Goal: Task Accomplishment & Management: Manage account settings

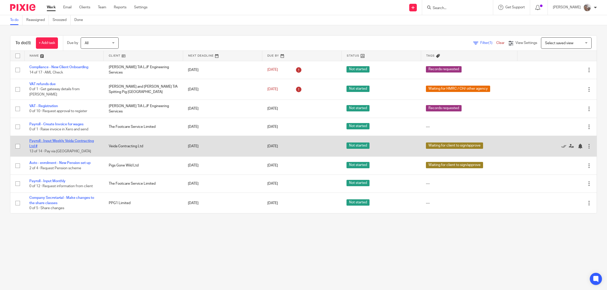
click at [73, 139] on link "Payroll - Input Weekly Veida Contracting Ltd #" at bounding box center [61, 143] width 64 height 9
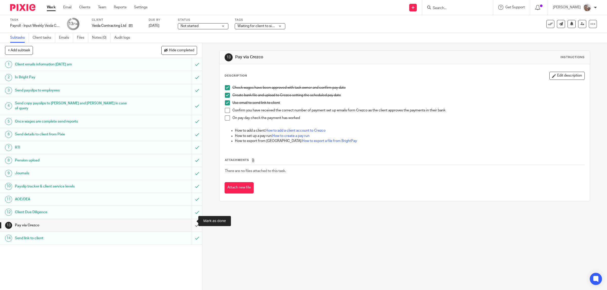
click at [192, 220] on input "submit" at bounding box center [101, 225] width 202 height 13
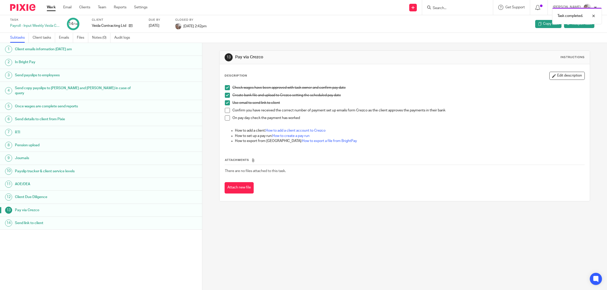
click at [47, 7] on link "Work" at bounding box center [51, 7] width 9 height 5
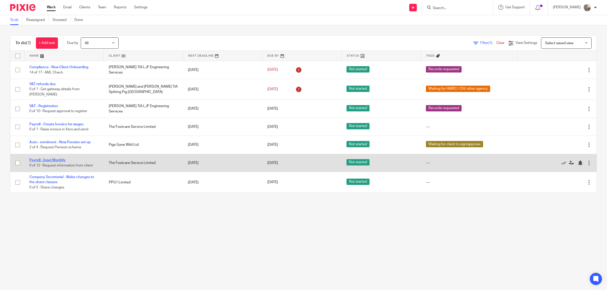
click at [49, 159] on link "Payroll - Input Monthly" at bounding box center [47, 161] width 36 height 4
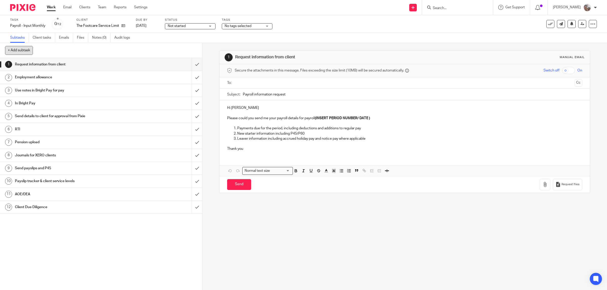
click at [27, 50] on button "+ Add subtask" at bounding box center [19, 50] width 28 height 9
click at [582, 23] on div "See template in use Advanced task editor Copy task Change schedule [GEOGRAPHIC_…" at bounding box center [571, 24] width 51 height 8
click at [590, 24] on icon at bounding box center [592, 23] width 5 height 5
click at [581, 43] on link "Advanced task editor" at bounding box center [571, 44] width 33 height 4
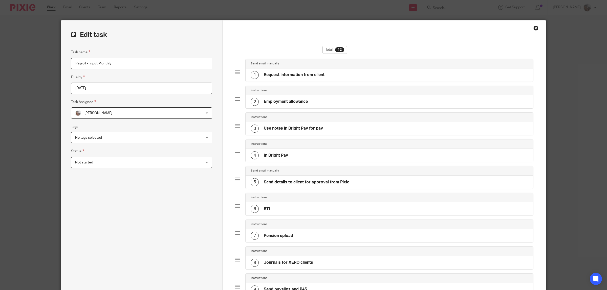
scroll to position [169, 0]
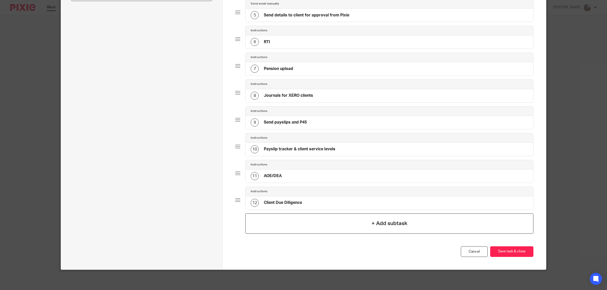
click at [412, 225] on div "+ Add subtask" at bounding box center [389, 224] width 288 height 20
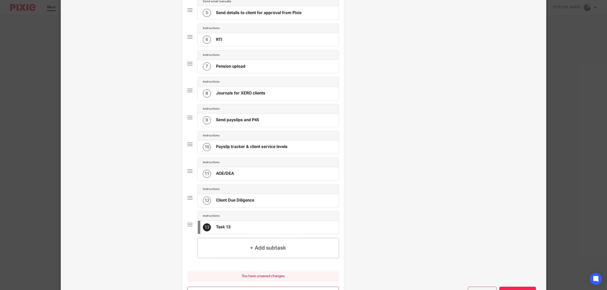
scroll to position [0, 0]
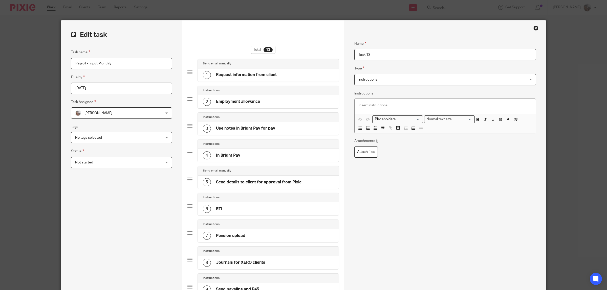
drag, startPoint x: 365, startPoint y: 53, endPoint x: 325, endPoint y: 51, distance: 39.2
click at [325, 51] on form "Edit task Task name Payroll - Input Monthly Due by 2025-08-24 Task Assignee Sar…" at bounding box center [303, 249] width 485 height 459
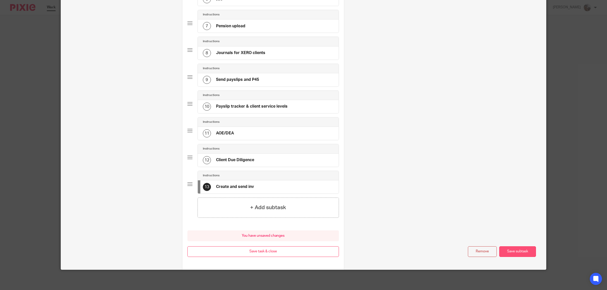
type input "Create and send inv"
click at [516, 253] on button "Save subtask" at bounding box center [517, 251] width 37 height 11
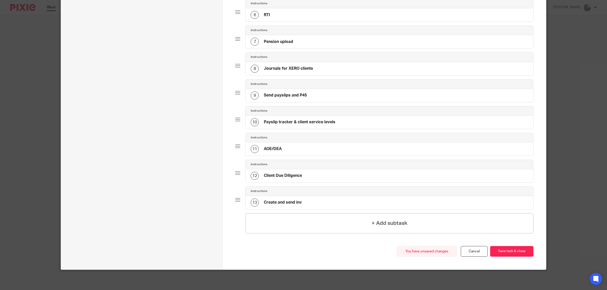
click at [516, 253] on button "Save task & close" at bounding box center [511, 251] width 43 height 11
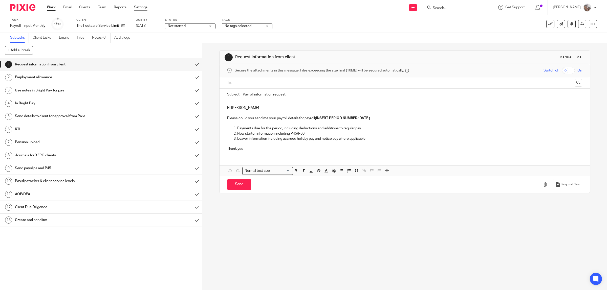
click at [141, 8] on link "Settings" at bounding box center [140, 7] width 13 height 5
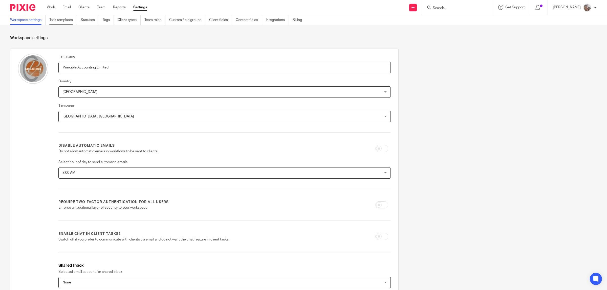
click at [71, 19] on link "Task templates" at bounding box center [63, 20] width 28 height 10
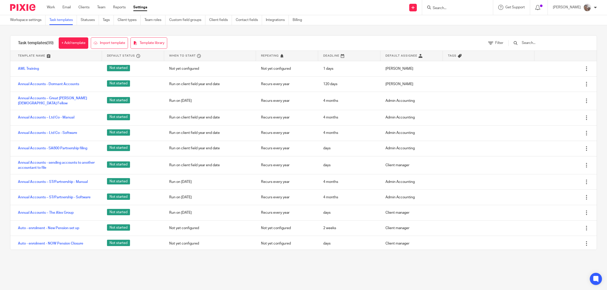
click at [557, 42] on input "text" at bounding box center [550, 43] width 59 height 6
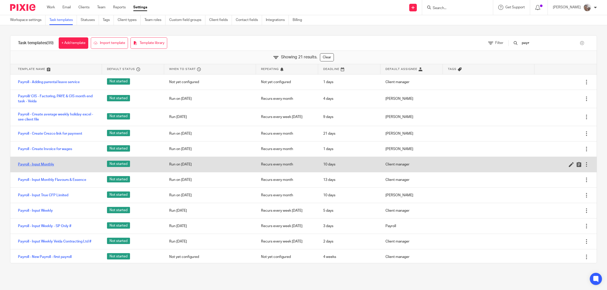
type input "payr"
click at [43, 166] on link "Payroll - Input Monthly" at bounding box center [36, 164] width 36 height 5
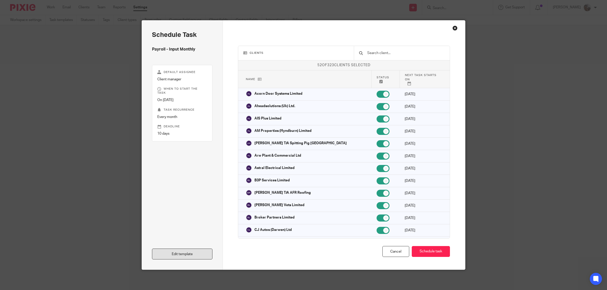
click at [189, 253] on link "Edit template" at bounding box center [182, 254] width 60 height 11
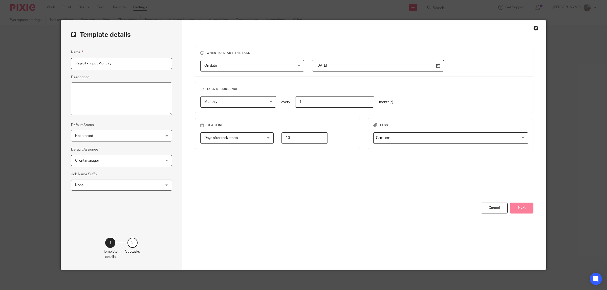
click at [523, 210] on button "Next" at bounding box center [521, 208] width 23 height 11
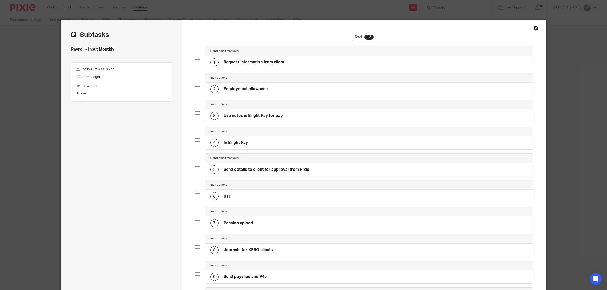
scroll to position [157, 0]
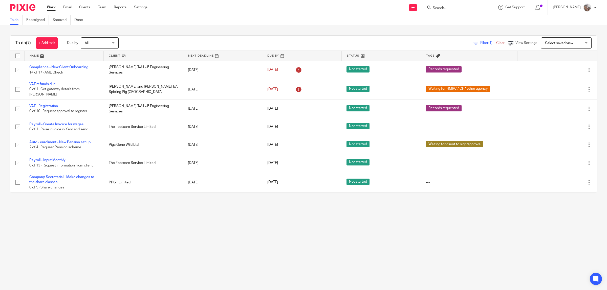
click at [51, 9] on link "Work" at bounding box center [51, 7] width 9 height 5
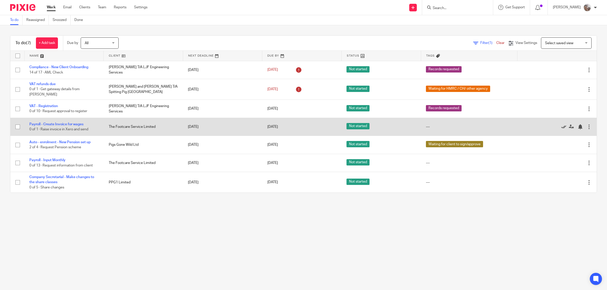
click at [561, 124] on icon at bounding box center [563, 126] width 5 height 5
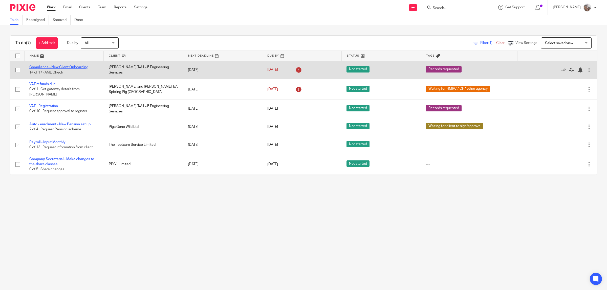
click at [59, 66] on link "Compliance - New Client Onboarding" at bounding box center [58, 67] width 59 height 4
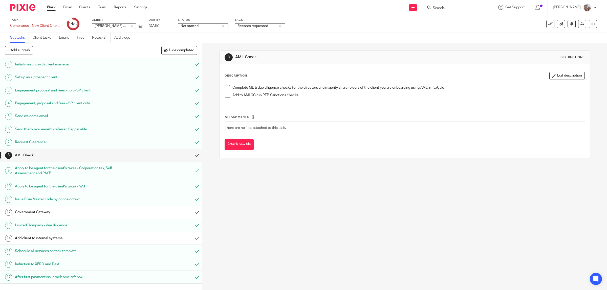
click at [52, 9] on link "Work" at bounding box center [51, 7] width 9 height 5
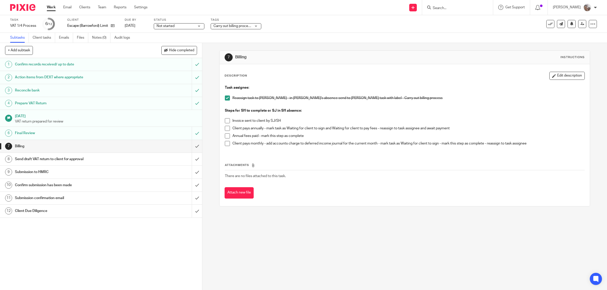
click at [226, 143] on span at bounding box center [227, 143] width 5 height 5
click at [191, 147] on input "submit" at bounding box center [101, 146] width 202 height 13
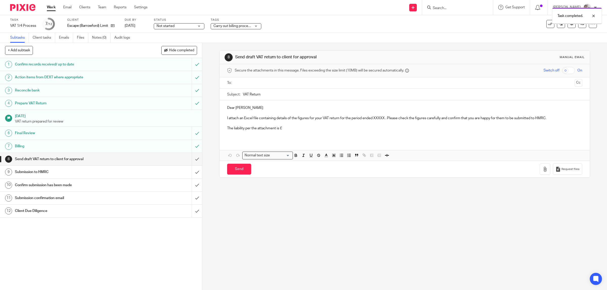
click at [236, 26] on span "Carry out billing process" at bounding box center [232, 26] width 38 height 4
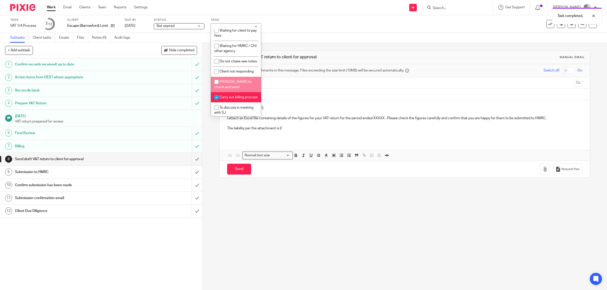
scroll to position [219, 0]
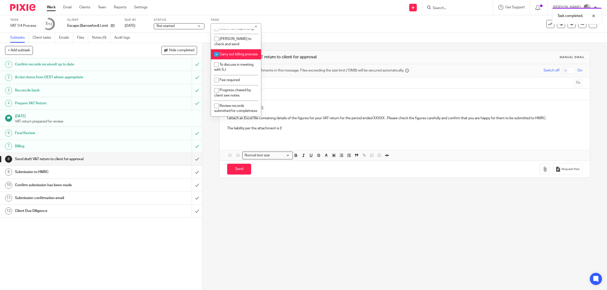
click at [220, 50] on input "checkbox" at bounding box center [217, 55] width 10 height 10
checkbox input "false"
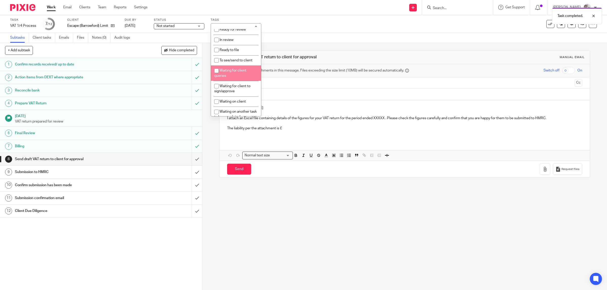
scroll to position [30, 0]
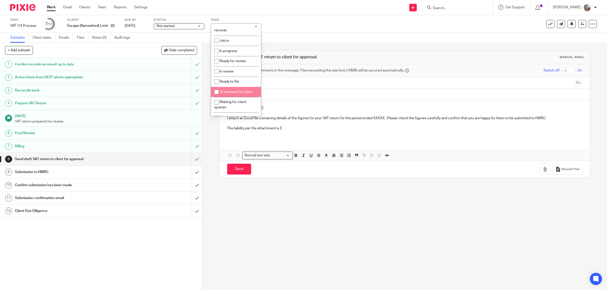
click at [244, 92] on span "To see/send to client" at bounding box center [235, 92] width 33 height 4
checkbox input "true"
click at [284, 212] on div "8 Send draft VAT return to client for approval Manual email Secure the attachme…" at bounding box center [404, 166] width 405 height 247
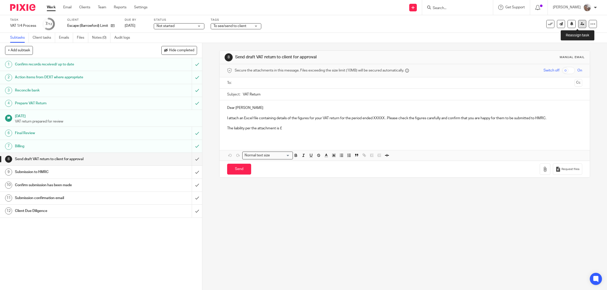
click at [580, 25] on icon at bounding box center [582, 24] width 4 height 4
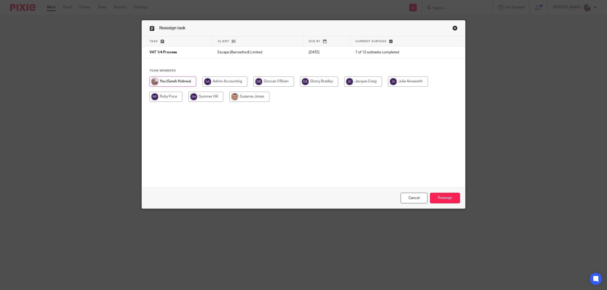
click at [282, 84] on input "radio" at bounding box center [273, 82] width 40 height 10
radio input "true"
click at [450, 199] on input "Reassign" at bounding box center [445, 198] width 30 height 11
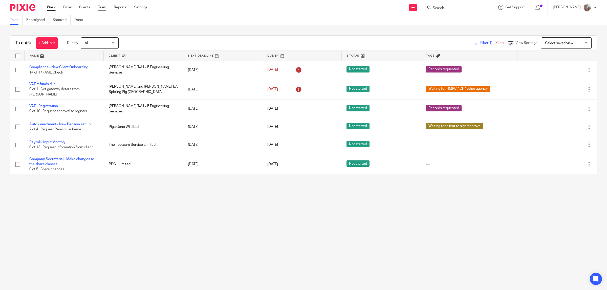
click at [103, 7] on link "Team" at bounding box center [102, 7] width 8 height 5
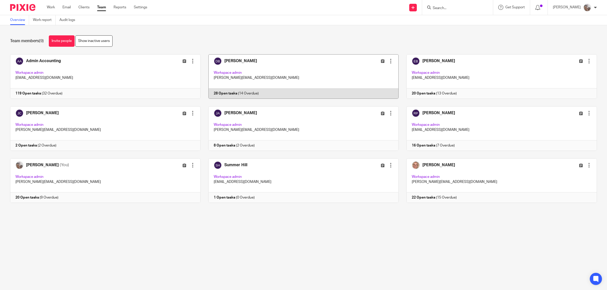
click at [238, 61] on link at bounding box center [299, 76] width 198 height 44
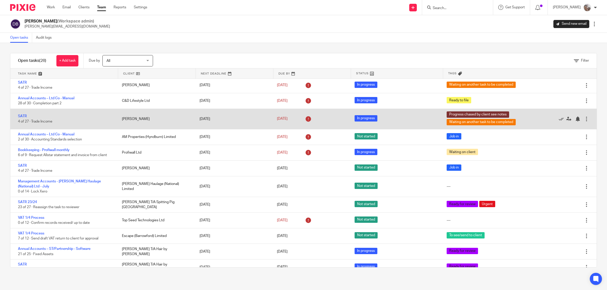
scroll to position [253, 0]
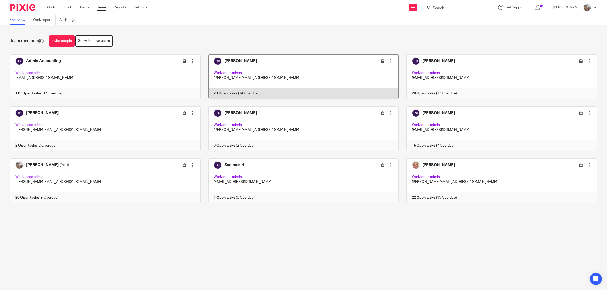
click at [233, 61] on link at bounding box center [299, 76] width 198 height 44
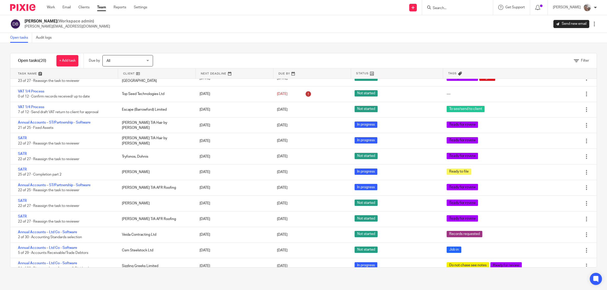
scroll to position [259, 0]
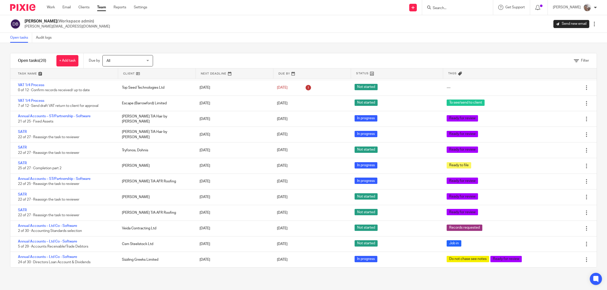
click at [449, 9] on input "Search" at bounding box center [455, 8] width 46 height 5
type input "luke"
click at [486, 21] on link at bounding box center [489, 24] width 117 height 16
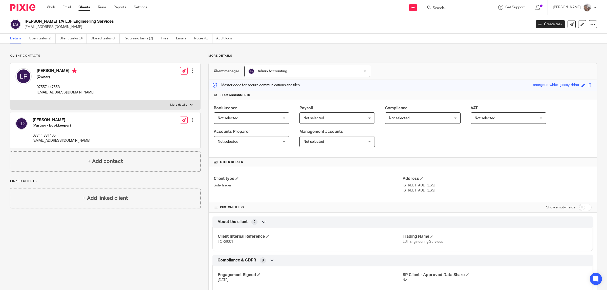
scroll to position [63, 0]
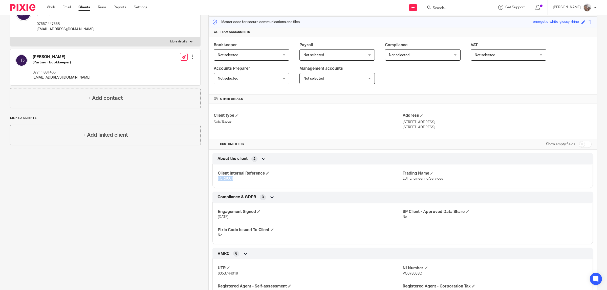
drag, startPoint x: 230, startPoint y: 180, endPoint x: 214, endPoint y: 181, distance: 15.5
click at [214, 181] on div "Client Internal Reference FORR001 Trading Name LJF Engineering Services" at bounding box center [402, 174] width 380 height 27
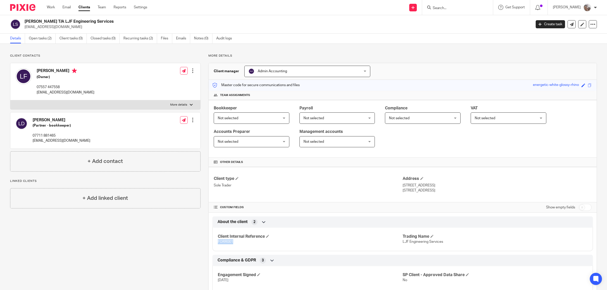
drag, startPoint x: 112, startPoint y: 21, endPoint x: 22, endPoint y: 19, distance: 89.5
click at [22, 19] on div "Luke Forrester T/A LJF Engineering Services ljfengineeringservices@hotmail.com" at bounding box center [269, 24] width 518 height 11
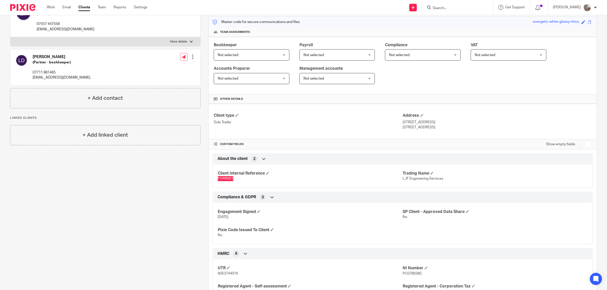
scroll to position [95, 0]
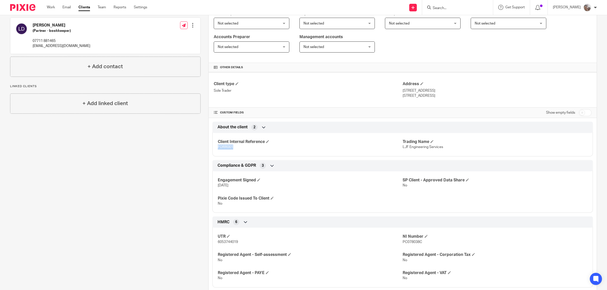
drag, startPoint x: 454, startPoint y: 99, endPoint x: 399, endPoint y: 92, distance: 55.5
click at [399, 92] on div "Client type Sole Trader Address 7 Cottage Gardens, Bamber Bridge Preston, Lanca…" at bounding box center [403, 89] width 388 height 35
copy div "Address 7 Cottage Gardens, Bamber Bridge Preston, Lancashire, PR5 6AG"
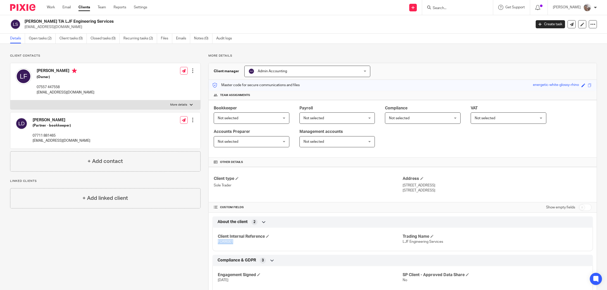
drag, startPoint x: 66, startPoint y: 71, endPoint x: 37, endPoint y: 71, distance: 28.8
click at [37, 71] on h4 "Luke Forrester" at bounding box center [66, 71] width 58 height 6
copy h4 "Luke Forrester"
click at [185, 103] on p "More details" at bounding box center [178, 105] width 17 height 4
click at [10, 100] on input "More details" at bounding box center [10, 100] width 0 height 0
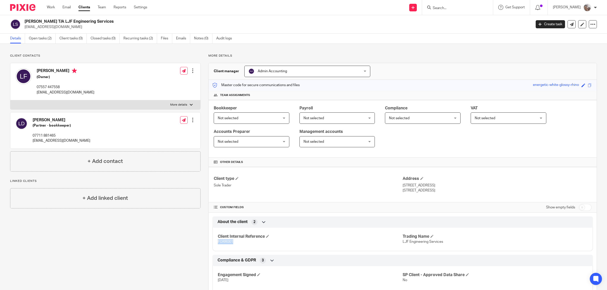
checkbox input "true"
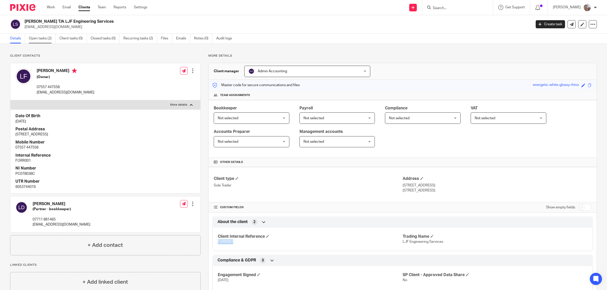
click at [33, 37] on link "Open tasks (2)" at bounding box center [42, 39] width 27 height 10
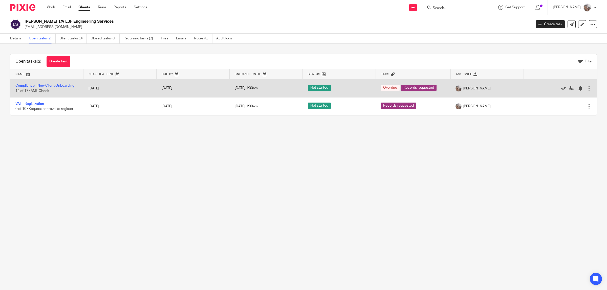
click at [33, 85] on link "Compliance - New Client Onboarding" at bounding box center [44, 86] width 59 height 4
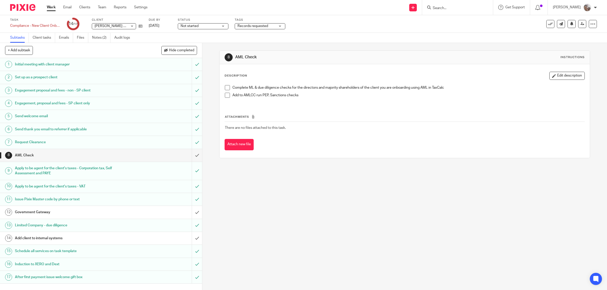
click at [227, 95] on span at bounding box center [227, 95] width 5 height 5
click at [62, 241] on h1 "Add client to internal systems" at bounding box center [72, 239] width 115 height 8
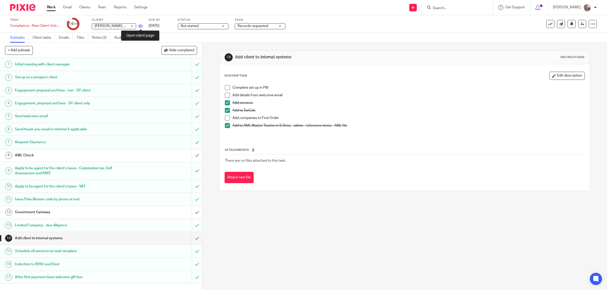
click at [140, 27] on icon at bounding box center [141, 26] width 4 height 4
click at [225, 87] on span at bounding box center [227, 87] width 5 height 5
click at [226, 94] on span at bounding box center [227, 95] width 5 height 5
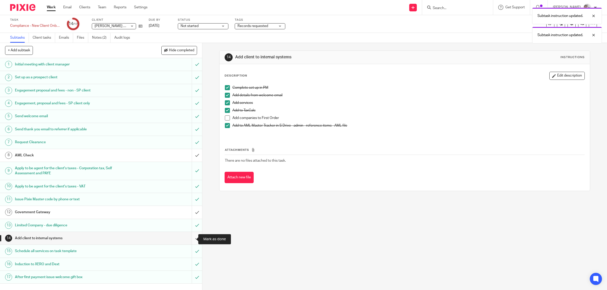
click at [189, 240] on input "submit" at bounding box center [101, 238] width 202 height 13
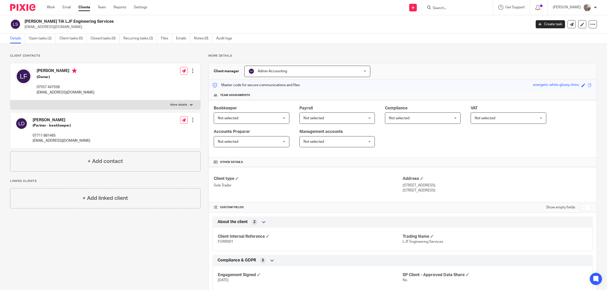
click at [176, 101] on label "More details" at bounding box center [105, 104] width 190 height 9
click at [10, 100] on input "More details" at bounding box center [10, 100] width 0 height 0
checkbox input "true"
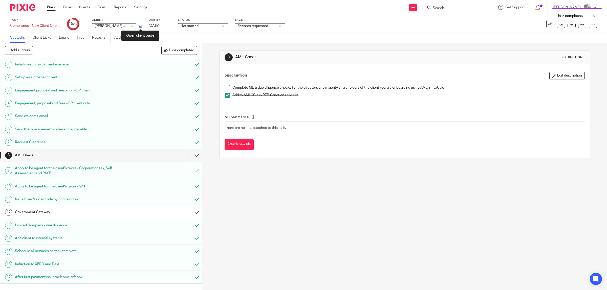
click at [141, 27] on icon at bounding box center [141, 26] width 4 height 4
click at [74, 215] on h1 "Government Gateway" at bounding box center [72, 213] width 115 height 8
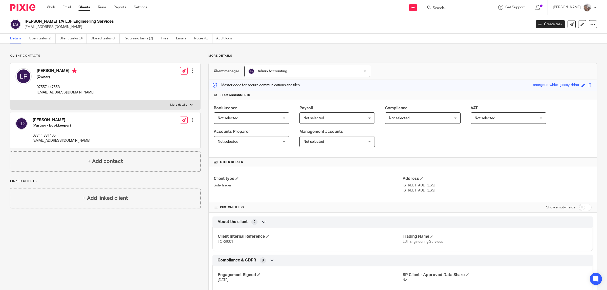
click at [580, 207] on input "checkbox" at bounding box center [584, 207] width 13 height 7
checkbox input "true"
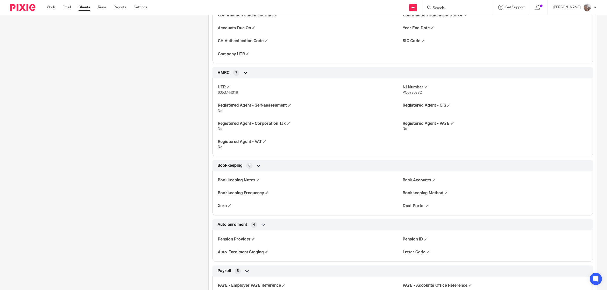
scroll to position [95, 0]
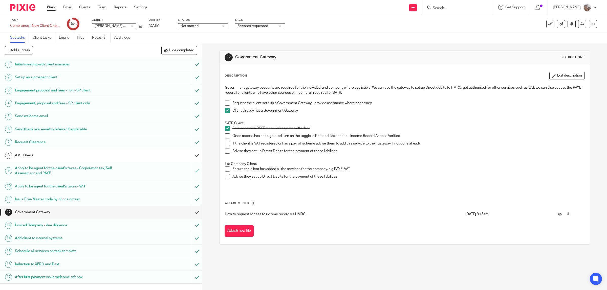
click at [271, 24] on span "Records requested" at bounding box center [256, 26] width 38 height 5
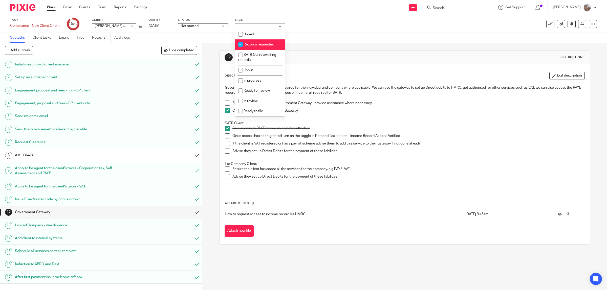
click at [255, 43] on span "Records requested" at bounding box center [258, 45] width 31 height 4
checkbox input "false"
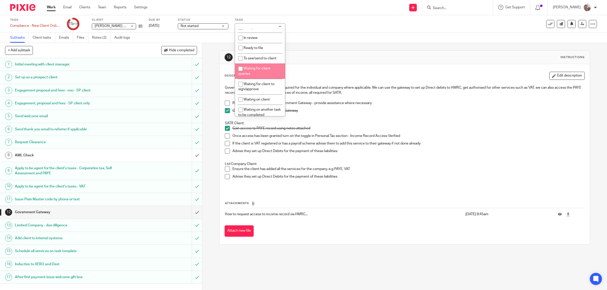
scroll to position [95, 0]
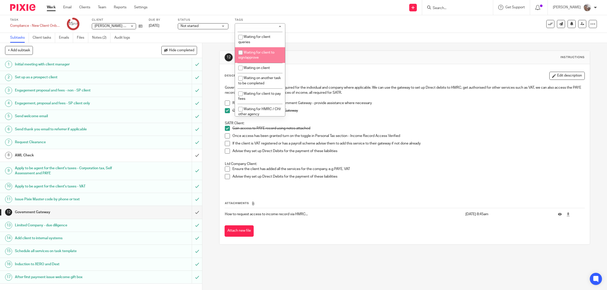
click at [252, 58] on span "Waiting for client to sign/approve" at bounding box center [256, 55] width 36 height 9
checkbox input "true"
click at [307, 24] on div "Task Compliance - New Client Onboarding Save Compliance - New Client Onboarding…" at bounding box center [254, 24] width 489 height 12
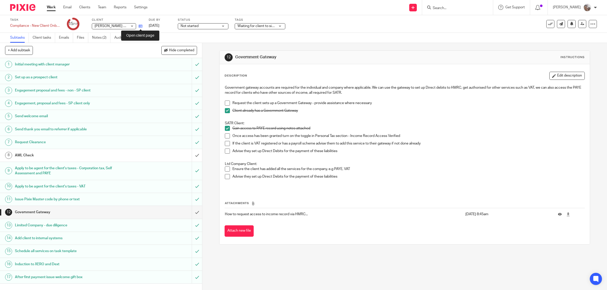
click at [140, 26] on icon at bounding box center [141, 26] width 4 height 4
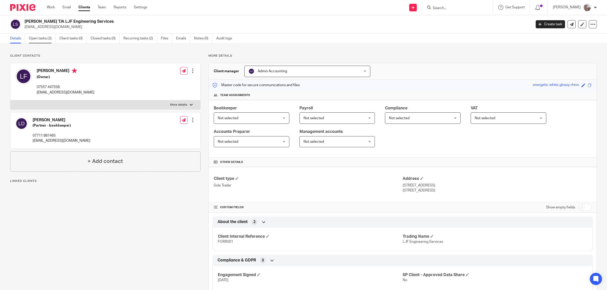
click at [37, 38] on link "Open tasks (2)" at bounding box center [42, 39] width 27 height 10
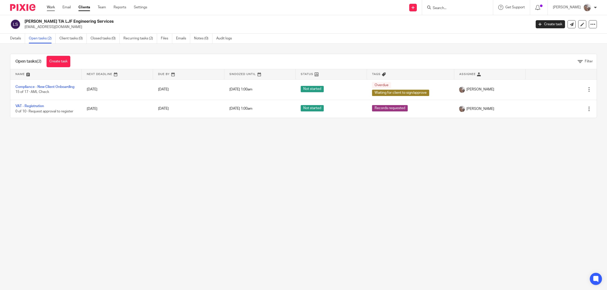
click at [49, 6] on link "Work" at bounding box center [51, 7] width 8 height 5
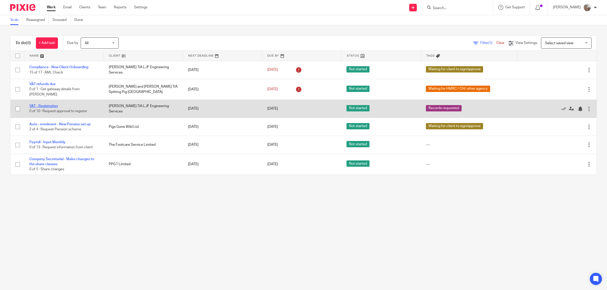
click at [46, 104] on link "VAT - Registration" at bounding box center [43, 106] width 29 height 4
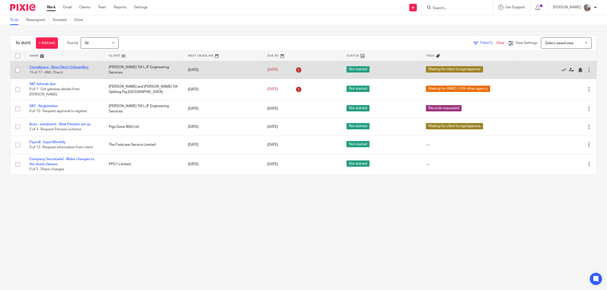
click at [51, 66] on link "Compliance - New Client Onboarding" at bounding box center [58, 67] width 59 height 4
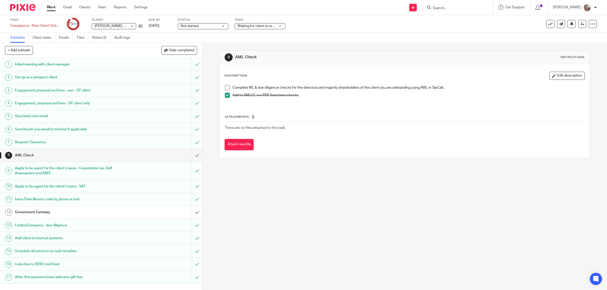
click at [225, 89] on span at bounding box center [227, 87] width 5 height 5
click at [191, 156] on input "submit" at bounding box center [101, 155] width 202 height 13
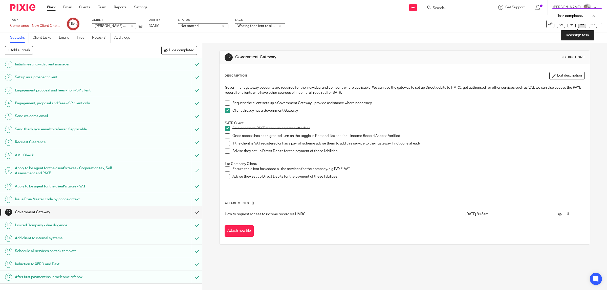
click at [579, 25] on link at bounding box center [582, 24] width 8 height 8
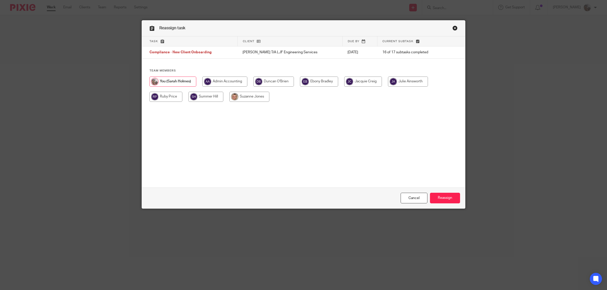
click at [317, 82] on input "radio" at bounding box center [319, 82] width 38 height 10
radio input "true"
click at [439, 197] on input "Reassign" at bounding box center [445, 198] width 30 height 11
